Goal: Task Accomplishment & Management: Manage account settings

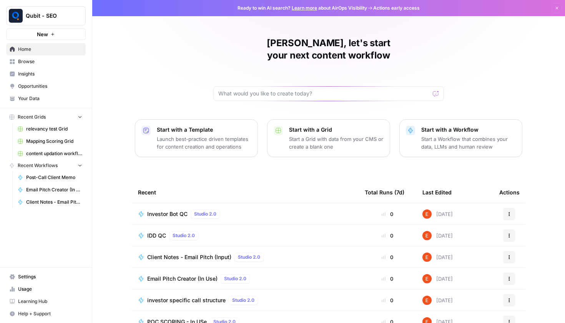
click at [36, 272] on link "Settings" at bounding box center [46, 276] width 80 height 12
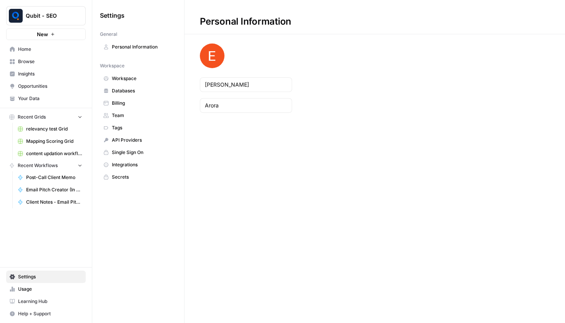
click at [133, 115] on span "Team" at bounding box center [142, 115] width 61 height 7
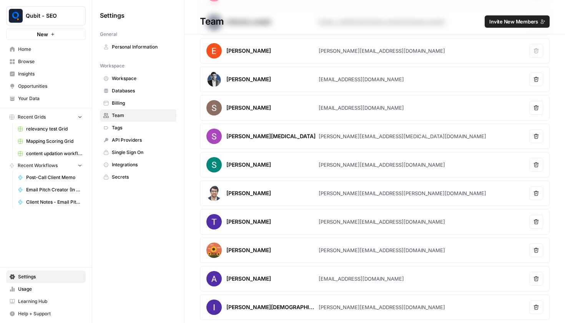
scroll to position [91, 0]
click at [535, 306] on icon "button" at bounding box center [536, 306] width 5 height 5
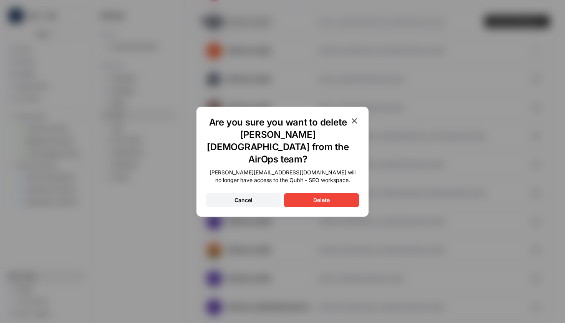
click at [316, 198] on button "Delete" at bounding box center [321, 200] width 75 height 14
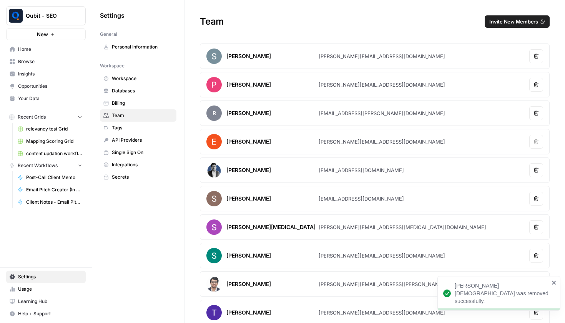
scroll to position [0, 0]
click at [515, 17] on button "Invite New Members" at bounding box center [517, 21] width 65 height 12
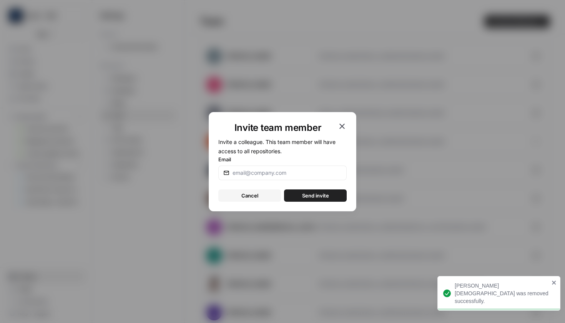
click at [289, 167] on div at bounding box center [282, 172] width 128 height 15
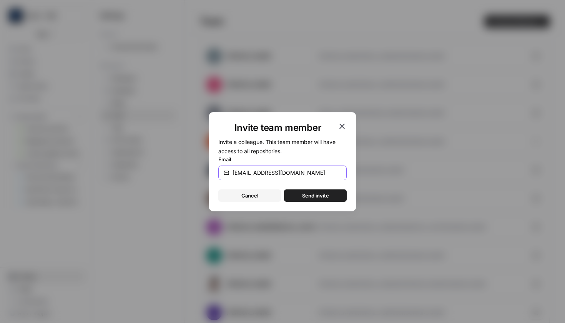
type input "[EMAIL_ADDRESS][DOMAIN_NAME]"
click at [315, 195] on button "Send invite" at bounding box center [315, 195] width 63 height 12
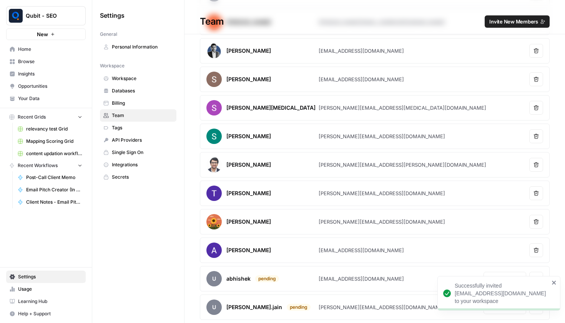
scroll to position [119, 0]
click at [556, 259] on div "[PERSON_NAME] [PERSON_NAME][EMAIL_ADDRESS][DOMAIN_NAME] Remove user [PERSON_NAM…" at bounding box center [375, 121] width 381 height 395
click at [555, 283] on icon "close" at bounding box center [554, 282] width 4 height 4
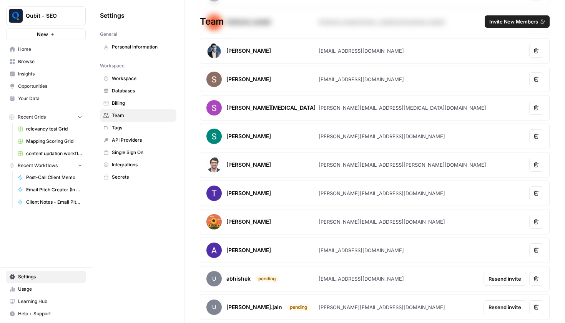
click at [536, 309] on icon "button" at bounding box center [536, 306] width 5 height 5
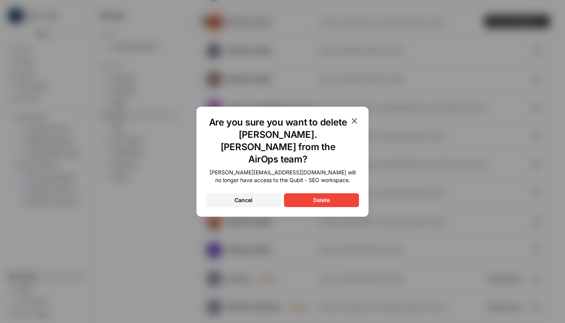
click at [313, 193] on button "Delete" at bounding box center [321, 200] width 75 height 14
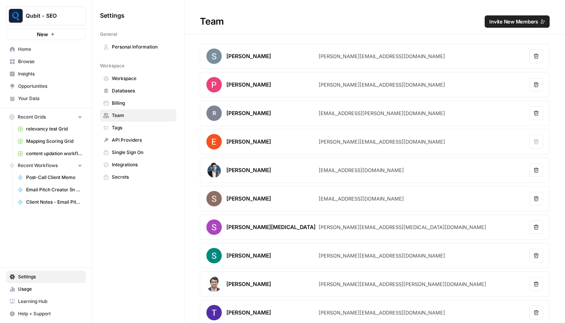
scroll to position [0, 0]
